Goal: Find specific page/section: Find specific page/section

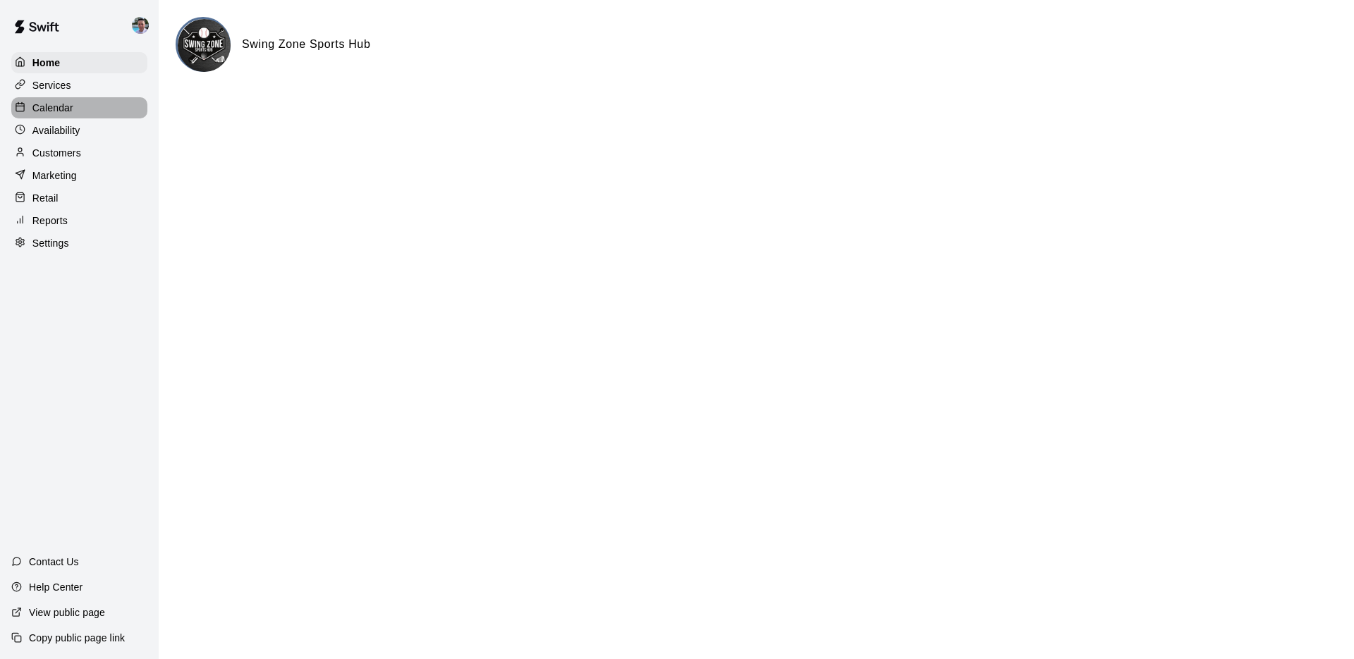
click at [72, 106] on p "Calendar" at bounding box center [52, 108] width 41 height 14
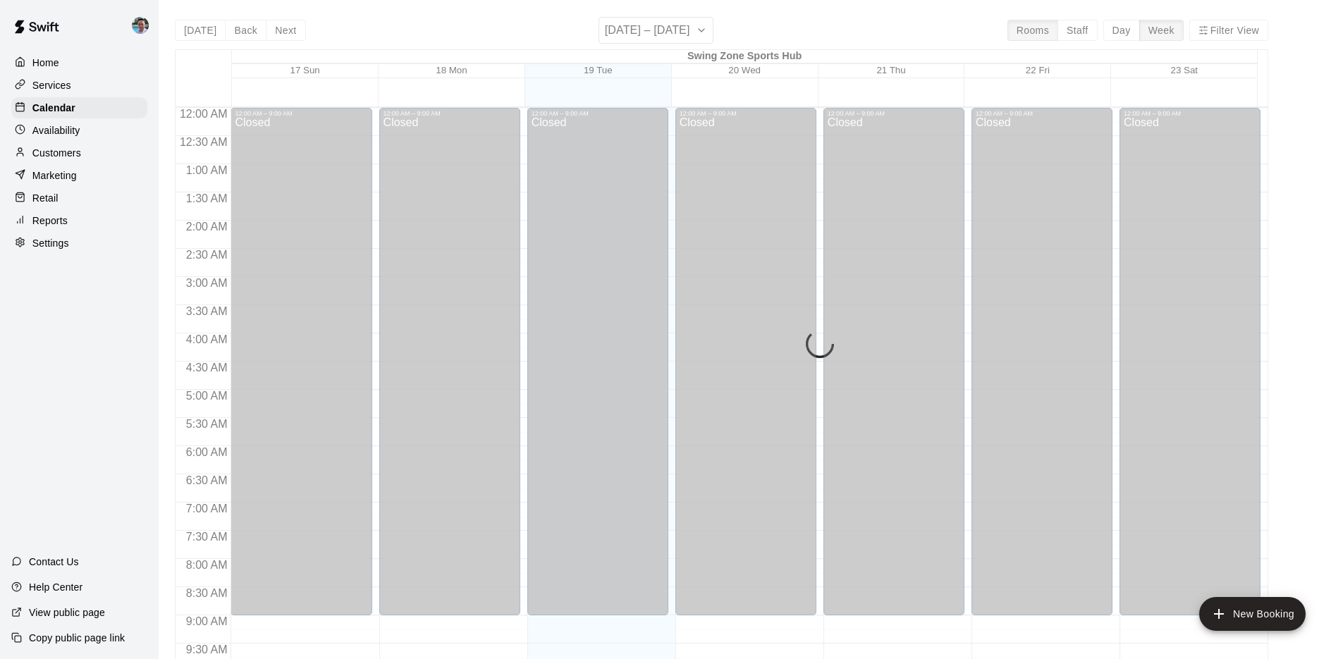
scroll to position [730, 0]
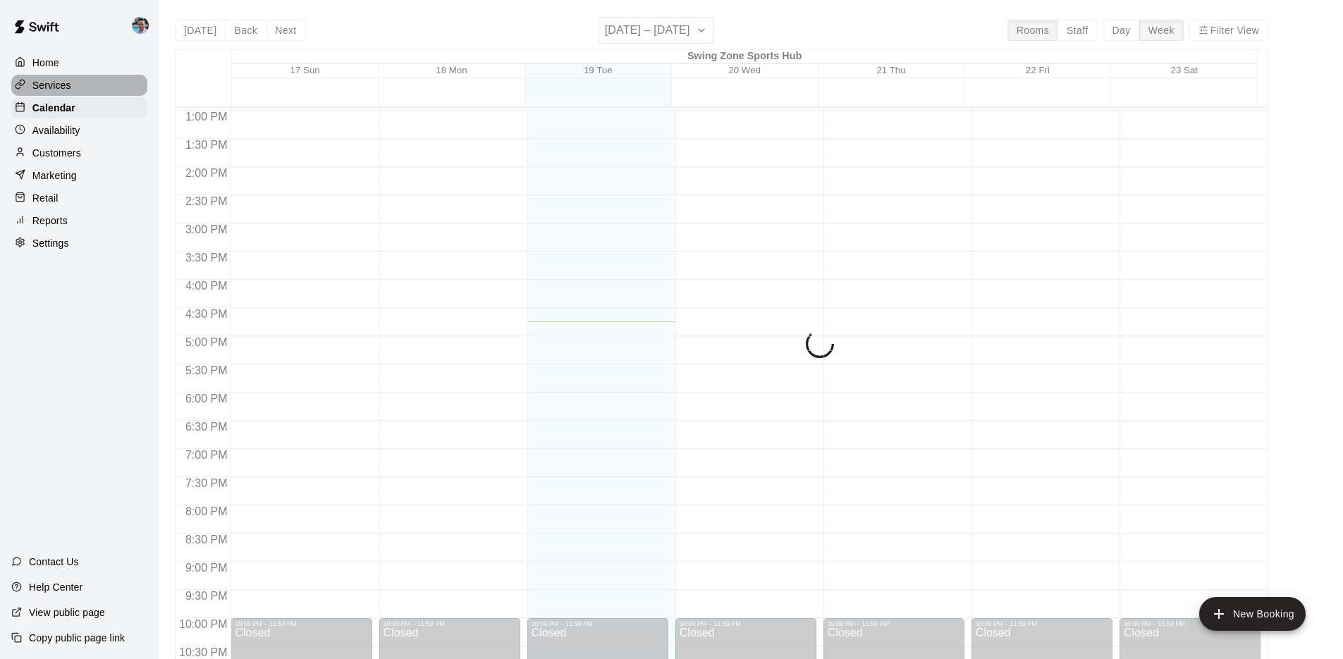
click at [88, 86] on div "Services" at bounding box center [79, 85] width 136 height 21
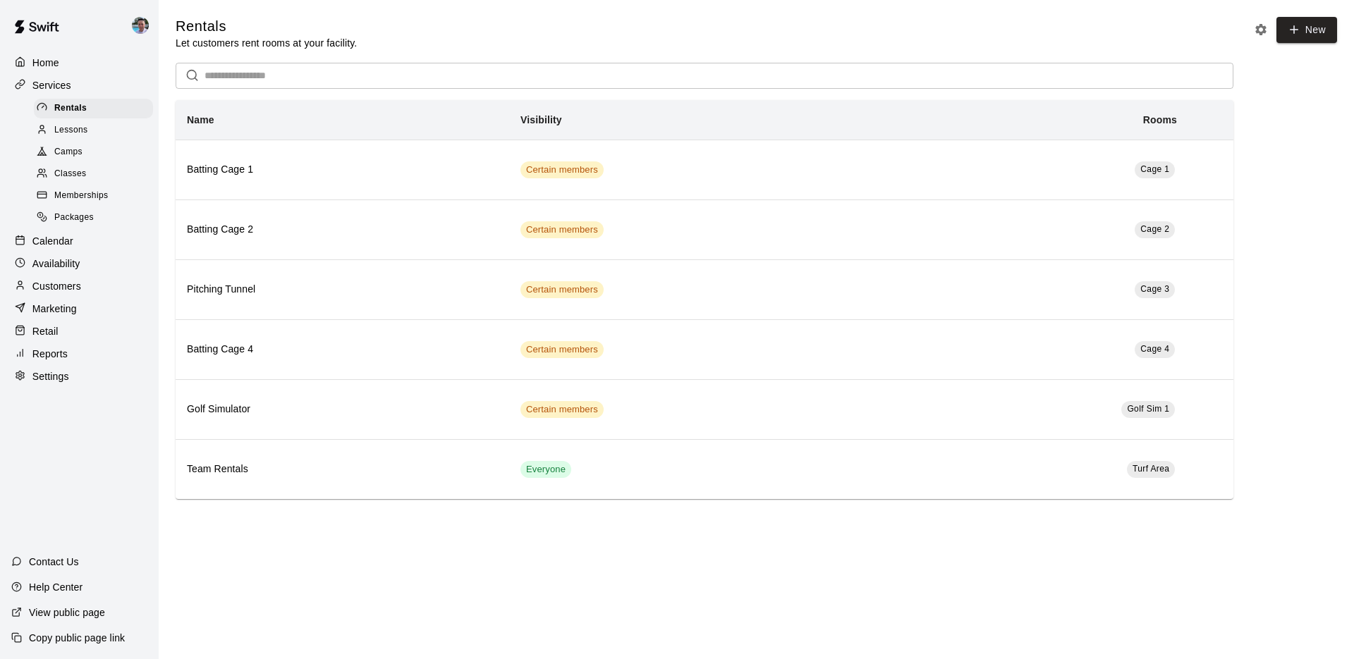
click at [88, 302] on div "Marketing" at bounding box center [79, 308] width 136 height 21
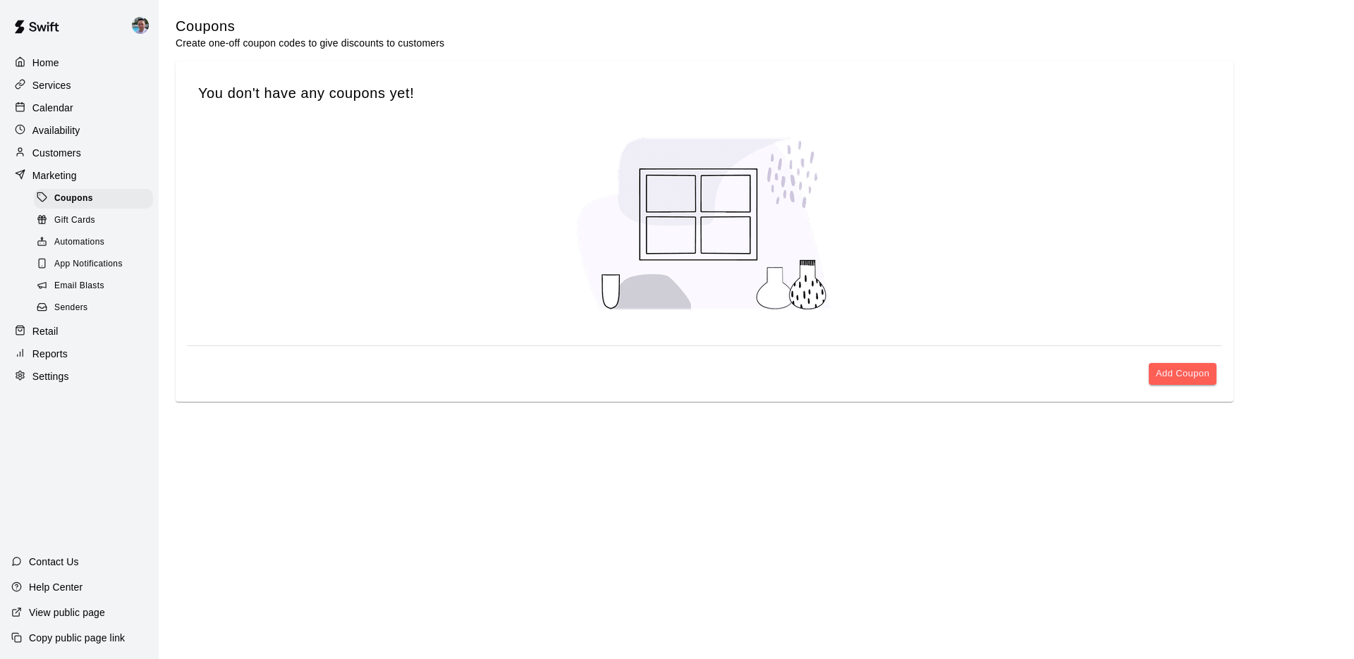
click at [129, 293] on link "Email Blasts" at bounding box center [96, 287] width 125 height 22
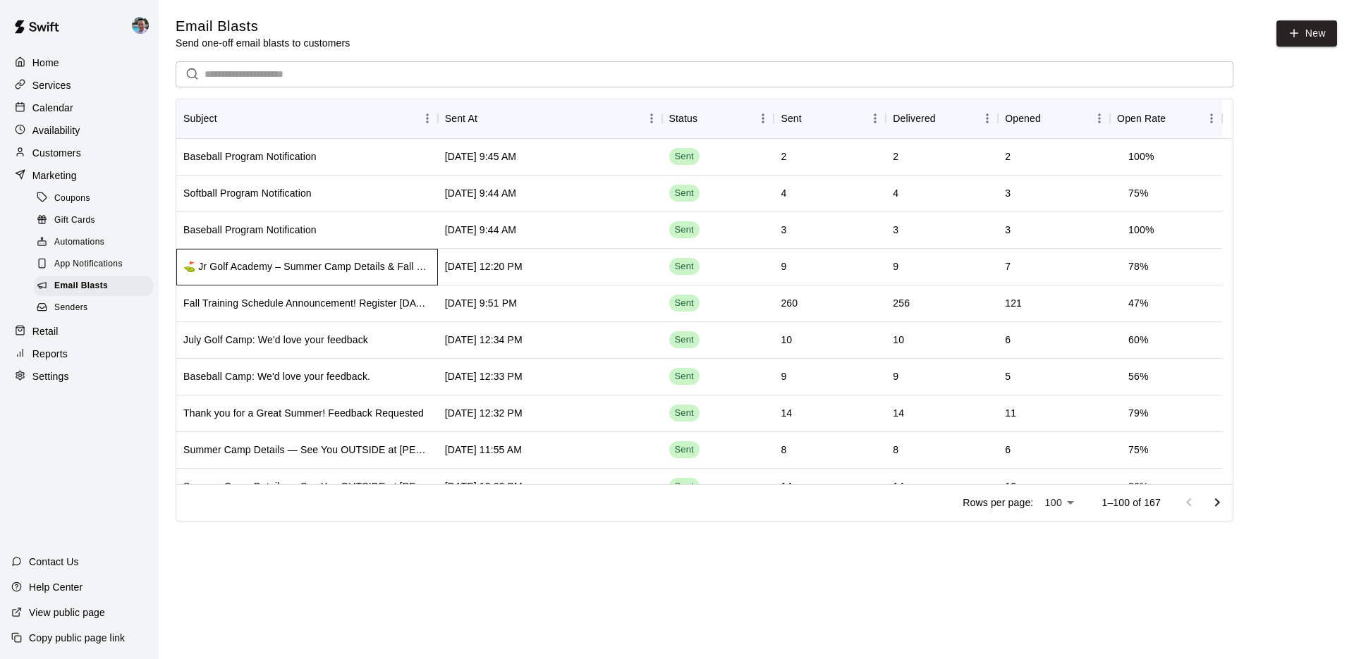
click at [310, 275] on div "⛳ Jr Golf Academy – Summer Camp Details & Fall Schedule" at bounding box center [307, 267] width 262 height 37
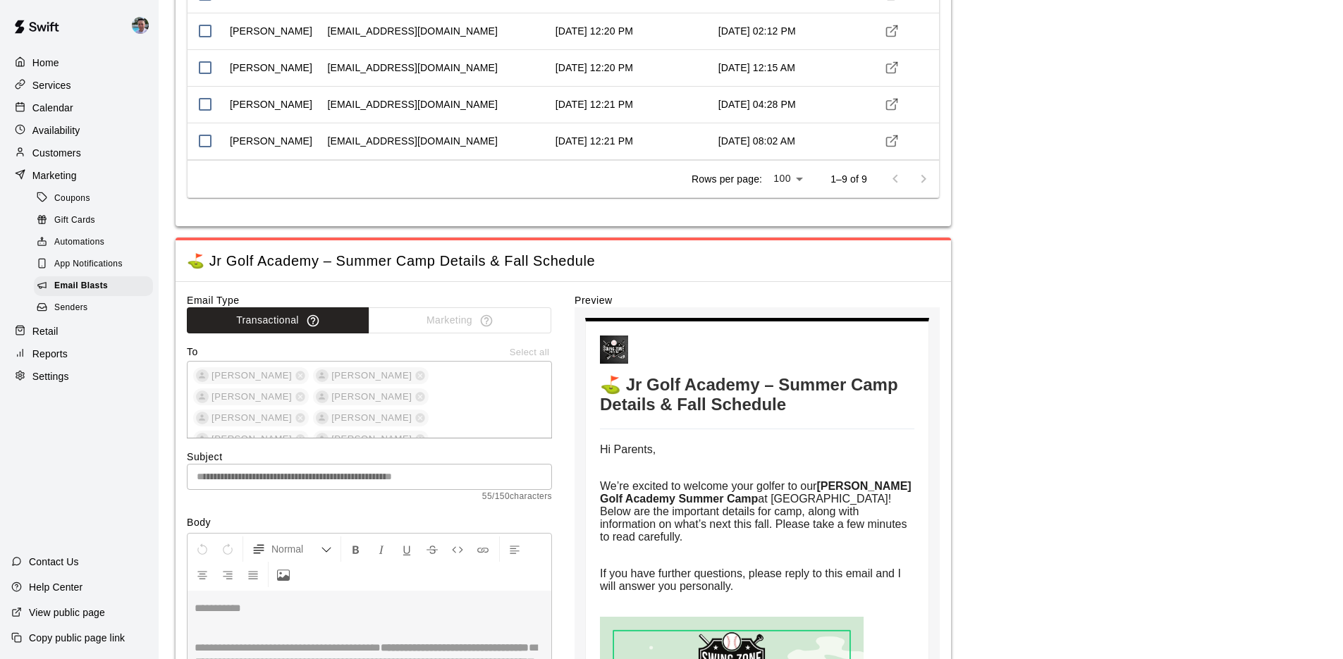
scroll to position [222, 0]
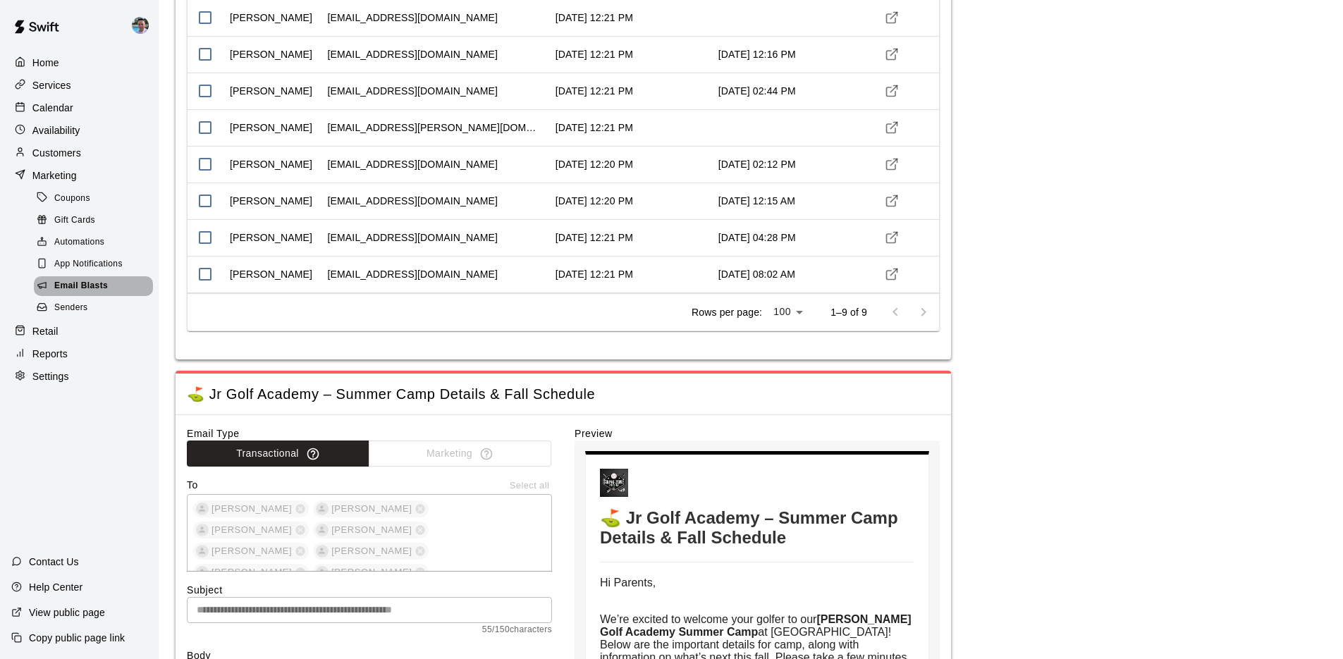
click at [118, 283] on div "Email Blasts" at bounding box center [93, 286] width 119 height 20
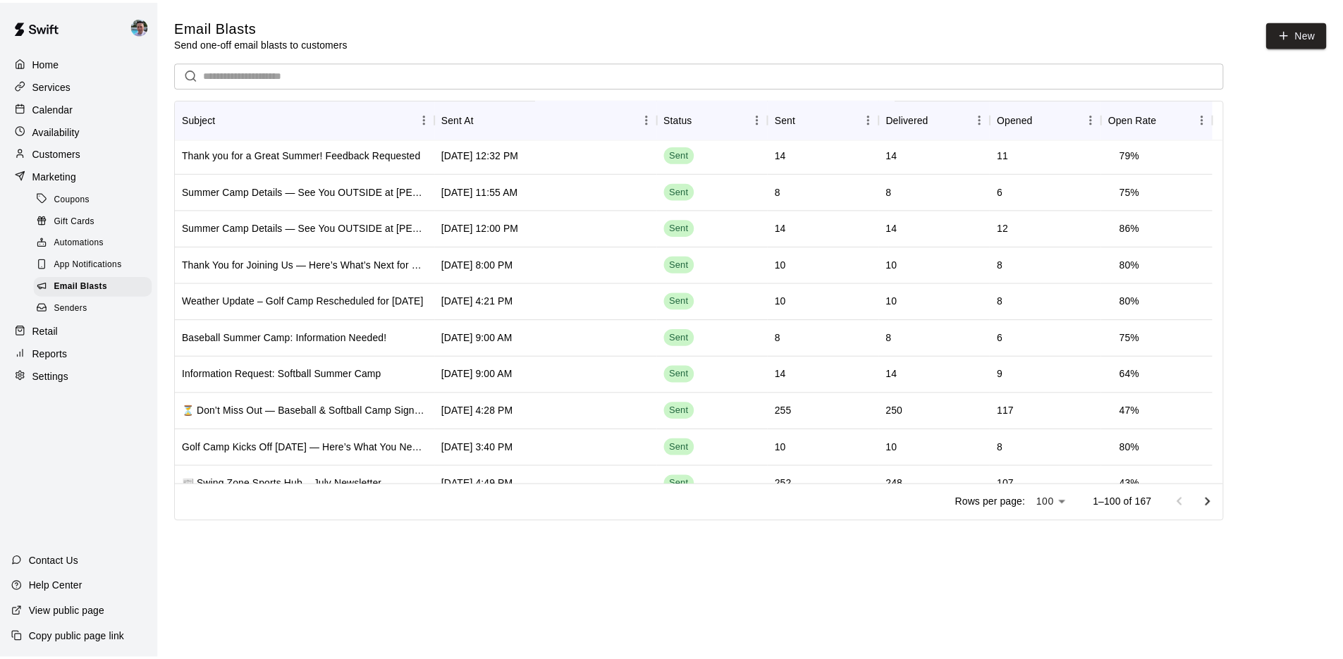
scroll to position [277, 0]
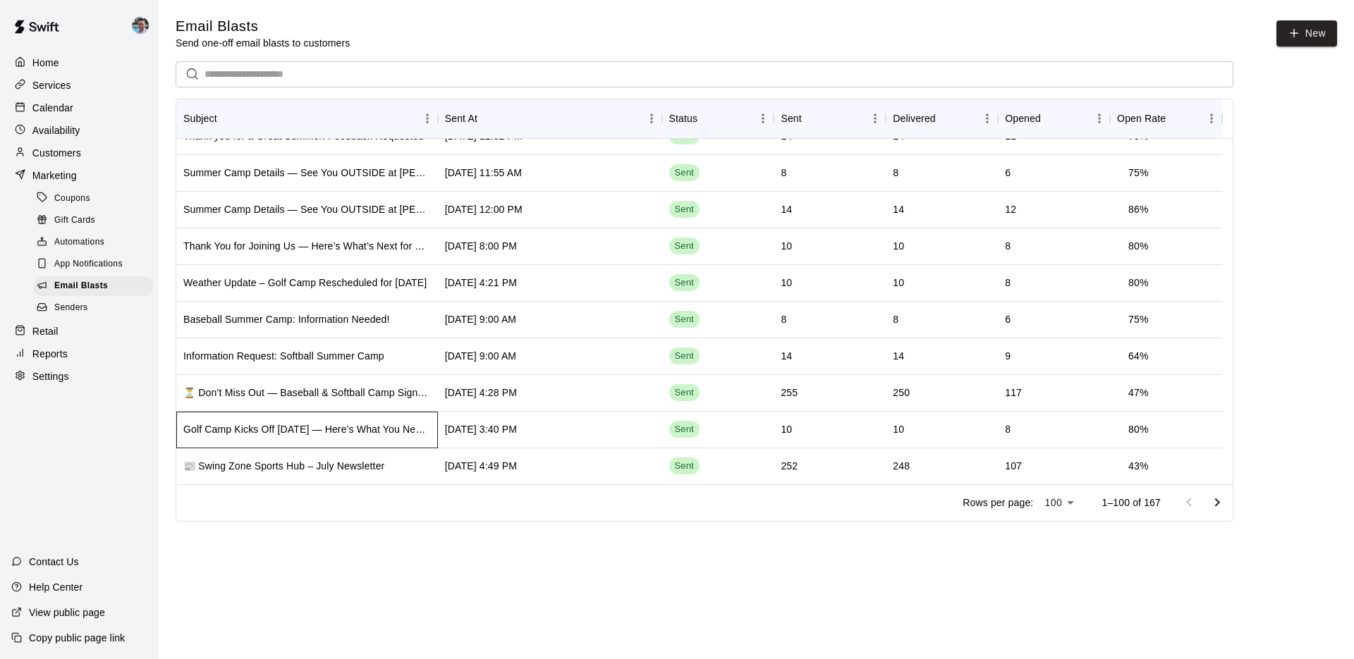
click at [363, 434] on div "Golf Camp Kicks Off [DATE] — Here’s What You Need to Know" at bounding box center [306, 429] width 247 height 14
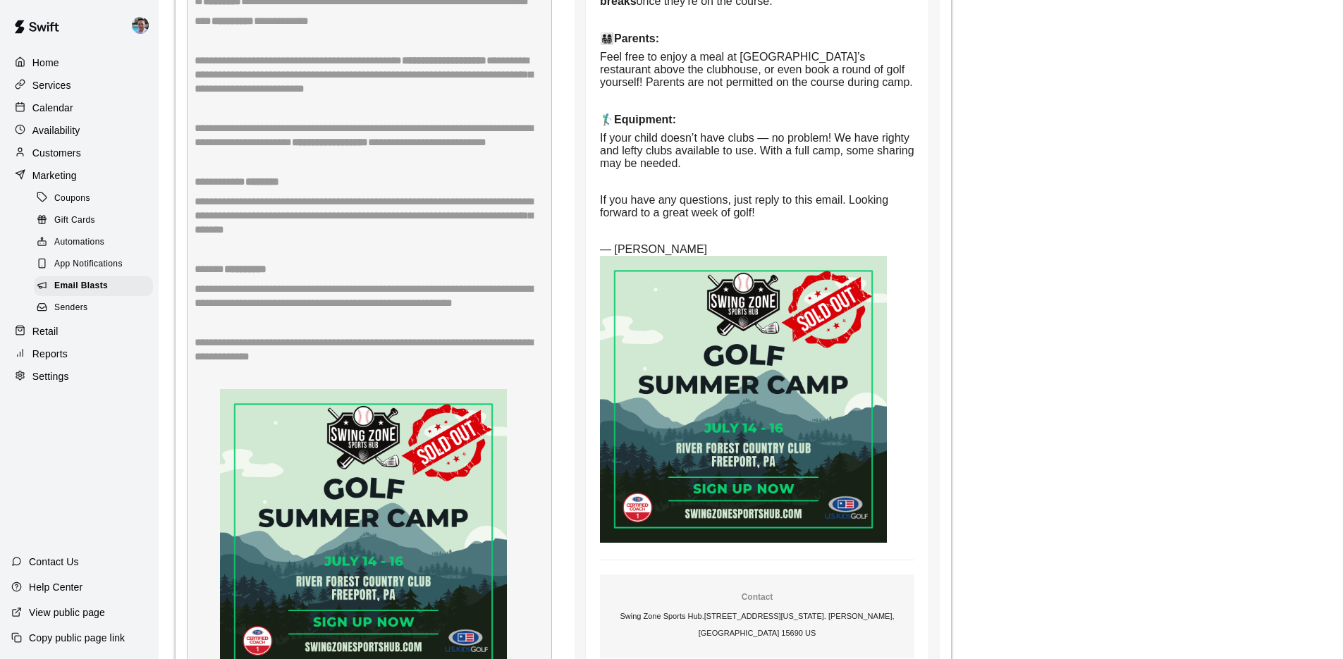
scroll to position [1191, 0]
